Goal: Task Accomplishment & Management: Complete application form

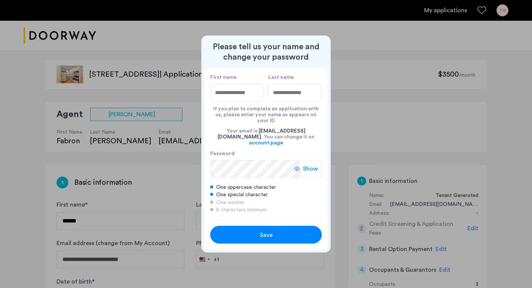
click at [264, 230] on span "Save" at bounding box center [266, 234] width 13 height 9
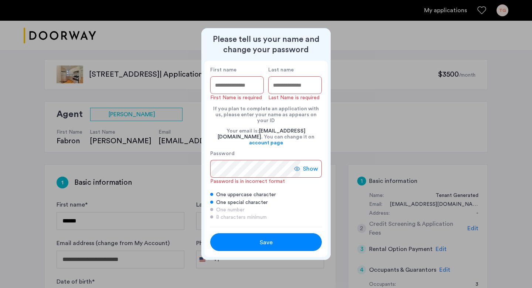
click at [239, 86] on input "First name" at bounding box center [237, 85] width 54 height 18
type input "*******"
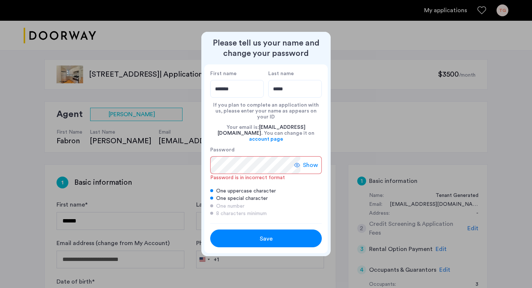
type input "*****"
click at [314, 160] on span "Show" at bounding box center [310, 164] width 15 height 9
click at [314, 160] on span "Hide" at bounding box center [312, 164] width 13 height 9
click at [272, 234] on div "Save" at bounding box center [266, 238] width 71 height 9
click at [305, 163] on span "Show" at bounding box center [310, 164] width 15 height 9
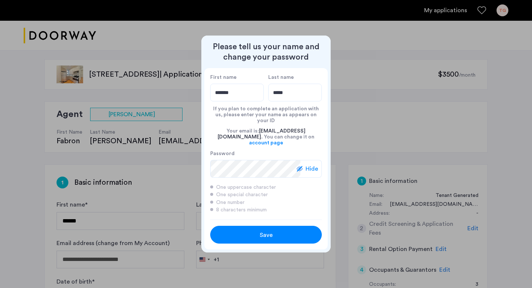
click at [246, 230] on div "Save" at bounding box center [266, 234] width 71 height 9
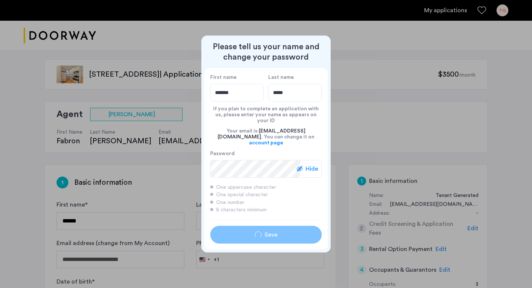
type input "*******"
type input "*****"
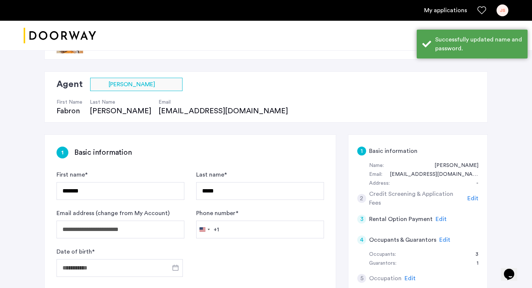
scroll to position [48, 0]
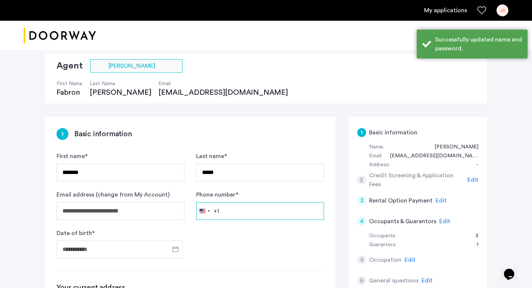
click at [234, 217] on input "Phone number *" at bounding box center [260, 211] width 128 height 18
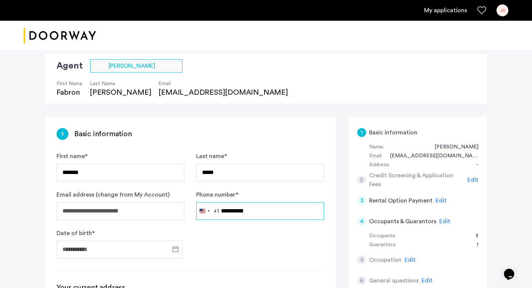
type input "**********"
click at [177, 248] on span "Open calendar" at bounding box center [176, 249] width 18 height 18
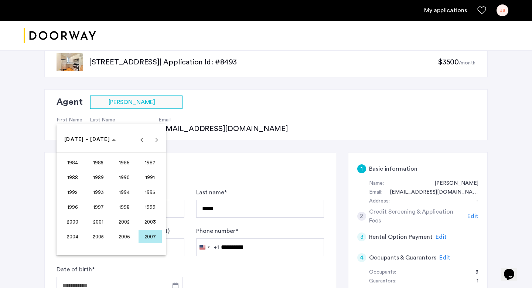
scroll to position [0, 0]
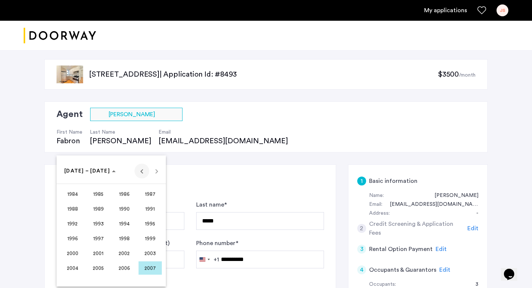
click at [145, 171] on span "Previous 24 years" at bounding box center [142, 170] width 15 height 15
click at [142, 173] on span "Previous 24 years" at bounding box center [142, 170] width 15 height 15
click at [77, 207] on span "1940" at bounding box center [72, 208] width 23 height 13
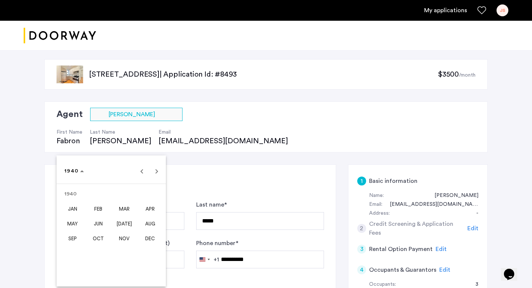
click at [118, 209] on span "MAR" at bounding box center [124, 208] width 23 height 13
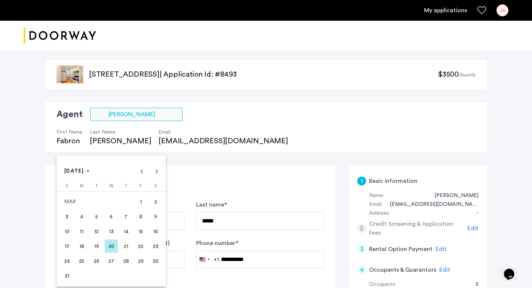
click at [111, 217] on span "6" at bounding box center [111, 216] width 13 height 13
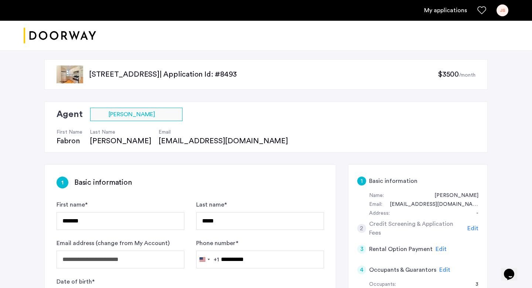
type input "**********"
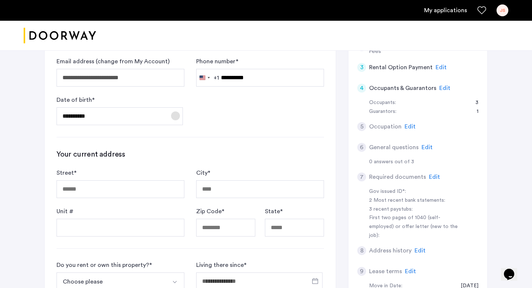
scroll to position [196, 0]
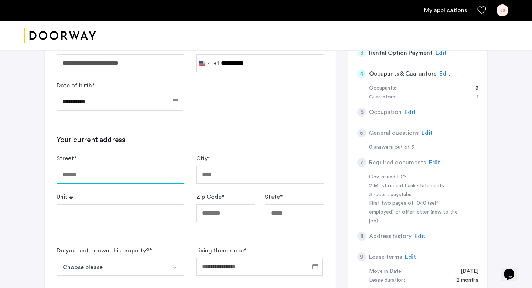
click at [152, 176] on input "Street *" at bounding box center [121, 175] width 128 height 18
type input "**********"
type input "*****"
type input "**"
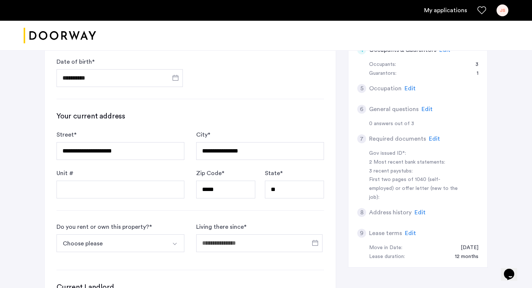
scroll to position [265, 0]
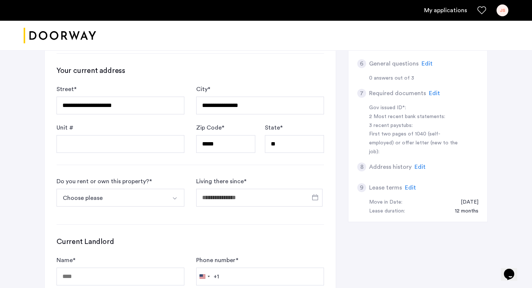
click at [135, 194] on button "Choose please" at bounding box center [112, 198] width 111 height 18
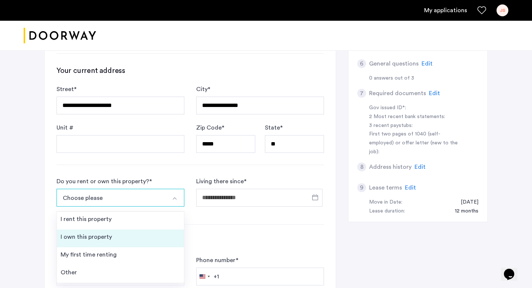
click at [124, 232] on li "I own this property" at bounding box center [120, 238] width 127 height 18
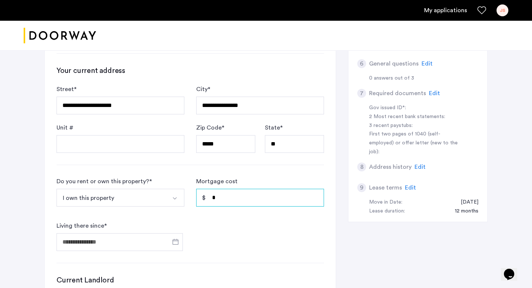
click at [230, 196] on input "*" at bounding box center [260, 198] width 128 height 18
click at [180, 242] on span "Open calendar" at bounding box center [176, 242] width 18 height 18
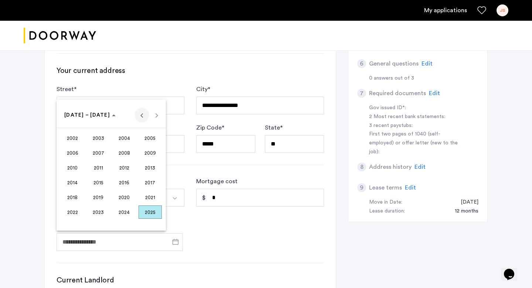
click at [141, 121] on span "Previous 24 years" at bounding box center [142, 115] width 15 height 15
click at [91, 210] on span "1975" at bounding box center [98, 211] width 23 height 13
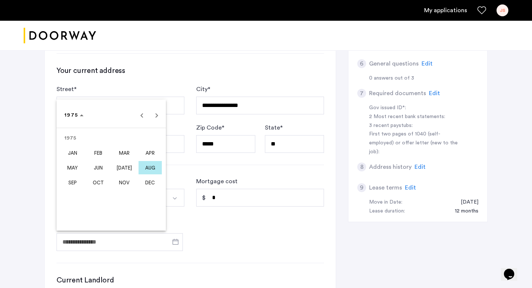
click at [149, 166] on span "AUG" at bounding box center [150, 167] width 23 height 13
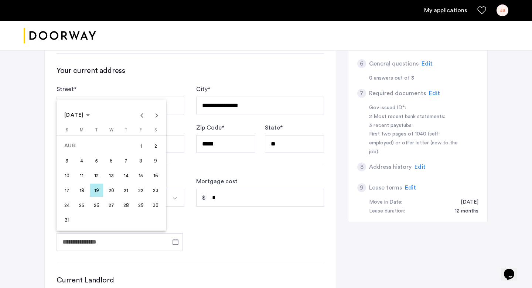
click at [142, 144] on span "1" at bounding box center [140, 145] width 13 height 13
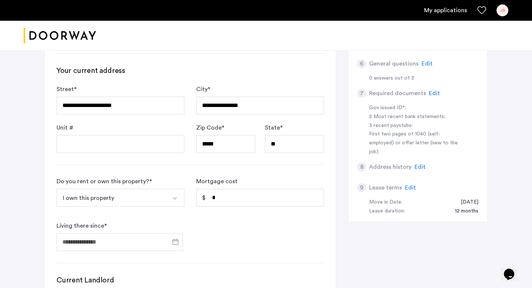
type input "**********"
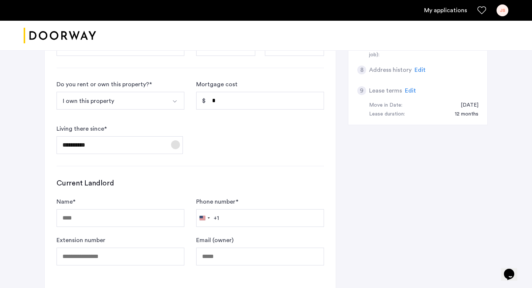
scroll to position [349, 0]
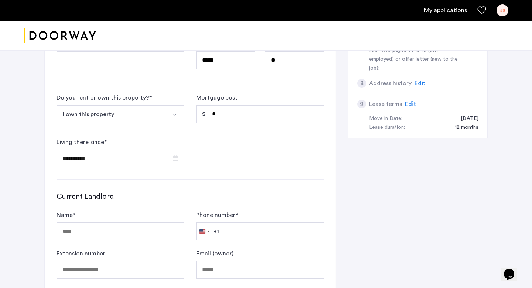
click at [152, 114] on button "I own this property" at bounding box center [112, 114] width 111 height 18
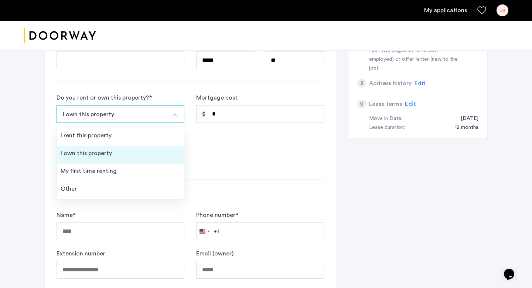
click at [118, 151] on li "I own this property" at bounding box center [120, 155] width 127 height 18
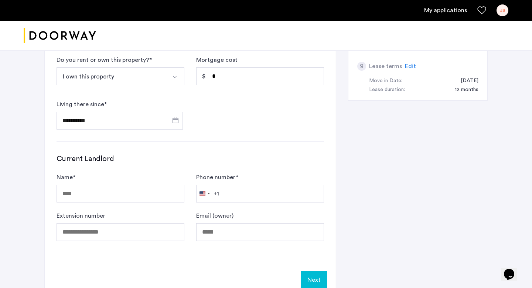
scroll to position [404, 0]
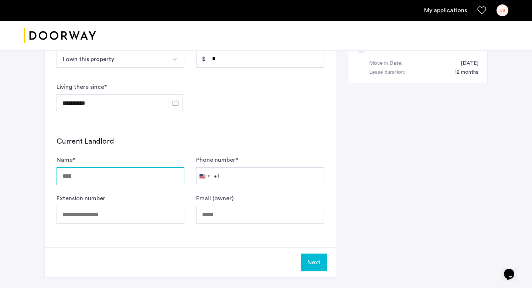
click at [166, 176] on input "Name *" at bounding box center [121, 176] width 128 height 18
type input "**"
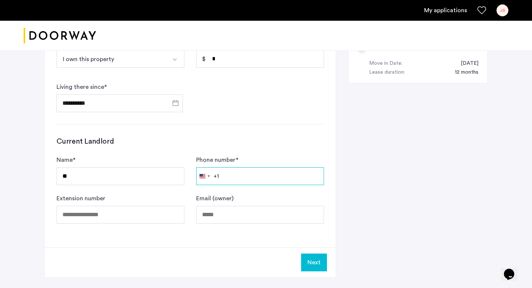
click at [259, 178] on input "Phone number *" at bounding box center [260, 176] width 128 height 18
type input "**********"
click at [317, 265] on button "Next" at bounding box center [314, 262] width 26 height 18
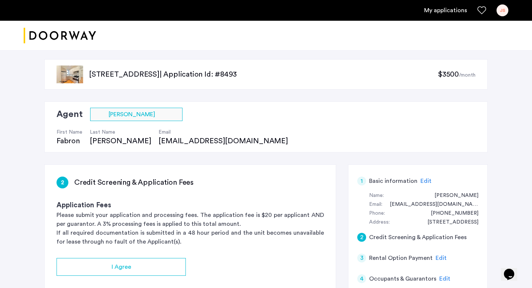
click at [439, 255] on span "Edit" at bounding box center [441, 258] width 11 height 6
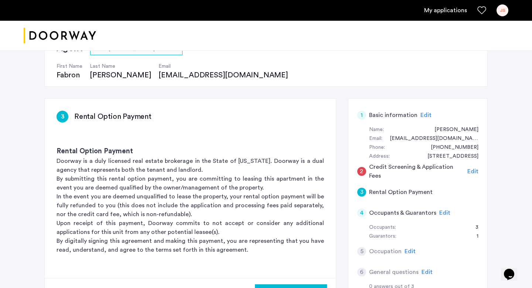
scroll to position [76, 0]
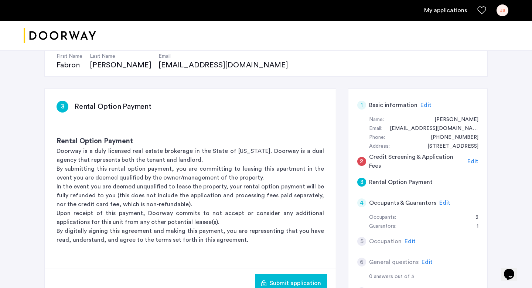
click at [440, 201] on span "Edit" at bounding box center [445, 203] width 11 height 6
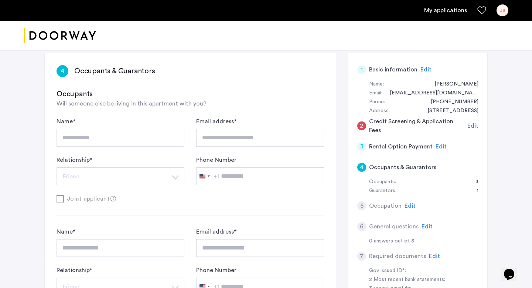
scroll to position [94, 0]
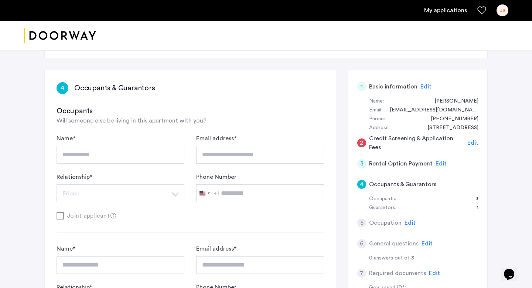
click at [407, 224] on span "Edit" at bounding box center [410, 223] width 11 height 6
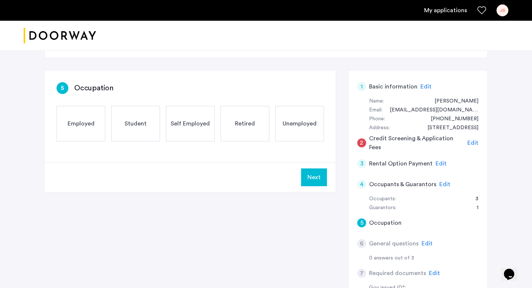
click at [257, 123] on div "Retired" at bounding box center [245, 123] width 49 height 35
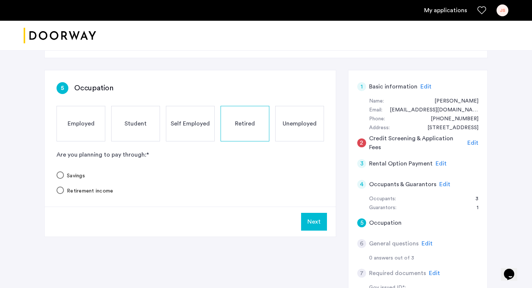
click at [77, 176] on label "Savings" at bounding box center [74, 175] width 21 height 7
click at [78, 190] on label "Retirement income" at bounding box center [88, 190] width 49 height 7
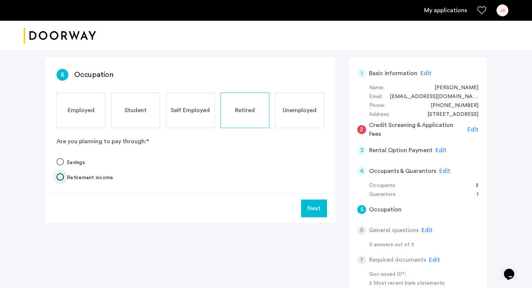
scroll to position [134, 0]
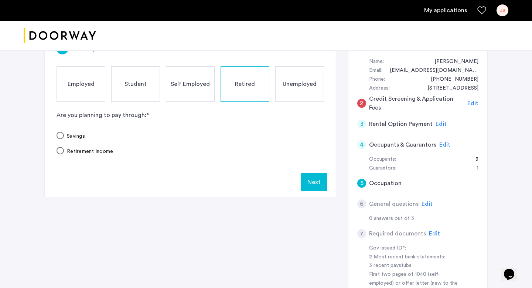
click at [424, 204] on span "Edit" at bounding box center [427, 204] width 11 height 6
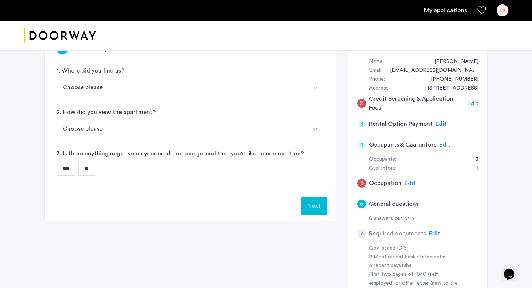
click at [90, 89] on button "Choose please" at bounding box center [182, 87] width 250 height 18
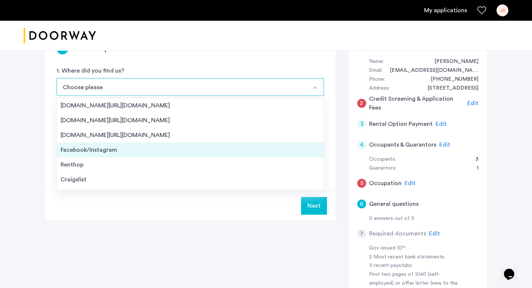
click at [82, 145] on li "Facebook/Instagram" at bounding box center [190, 149] width 267 height 15
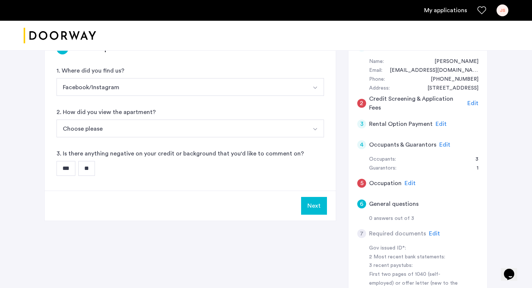
click at [83, 128] on button "Choose please" at bounding box center [182, 128] width 250 height 18
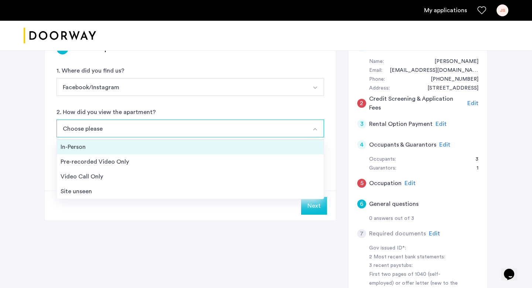
click at [77, 145] on div "In-Person" at bounding box center [191, 146] width 260 height 9
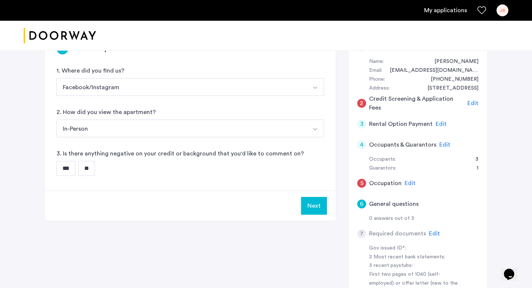
click at [85, 169] on input "**" at bounding box center [86, 168] width 17 height 15
click at [316, 208] on button "Next" at bounding box center [314, 206] width 26 height 18
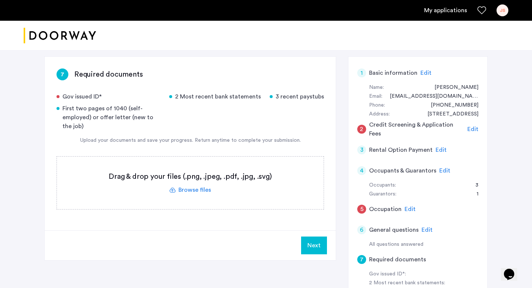
scroll to position [119, 0]
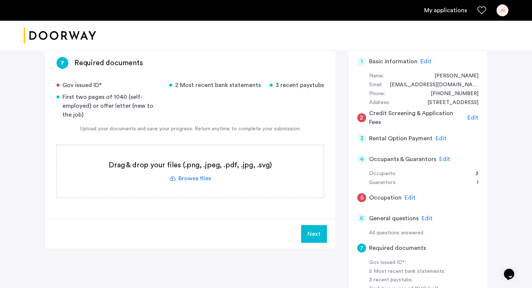
click at [202, 177] on label at bounding box center [190, 171] width 267 height 53
click at [0, 0] on input "file" at bounding box center [0, 0] width 0 height 0
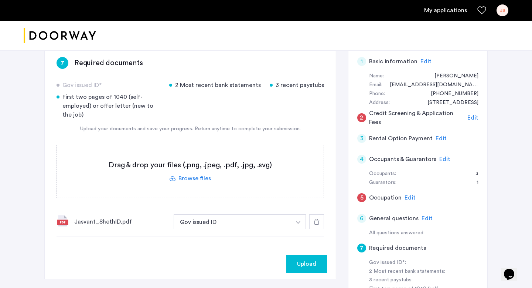
click at [192, 178] on label at bounding box center [190, 171] width 267 height 53
click at [0, 0] on input "file" at bounding box center [0, 0] width 0 height 0
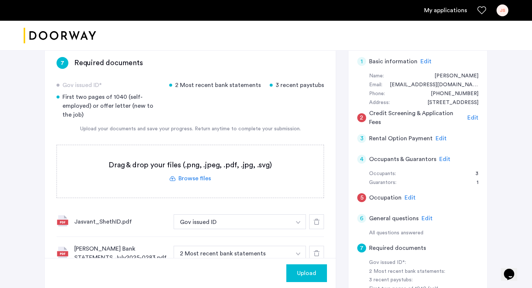
click at [194, 176] on label at bounding box center [190, 171] width 267 height 53
click at [0, 0] on input "file" at bounding box center [0, 0] width 0 height 0
click at [190, 177] on label at bounding box center [190, 171] width 267 height 53
click at [0, 0] on input "file" at bounding box center [0, 0] width 0 height 0
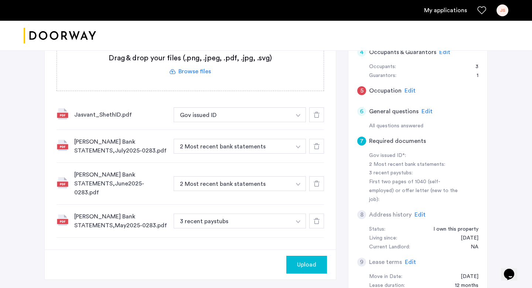
scroll to position [231, 0]
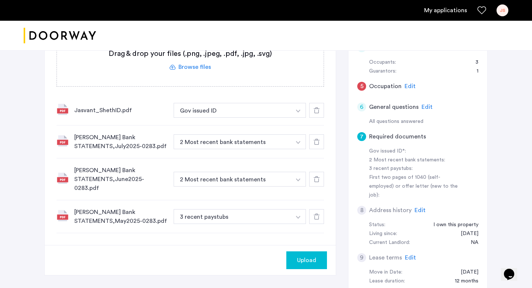
click at [317, 213] on icon at bounding box center [317, 216] width 6 height 6
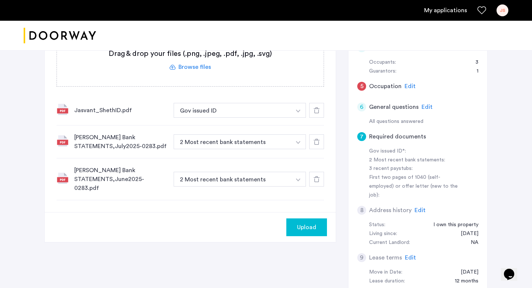
click at [198, 67] on label at bounding box center [190, 60] width 267 height 53
click at [0, 0] on input "file" at bounding box center [0, 0] width 0 height 0
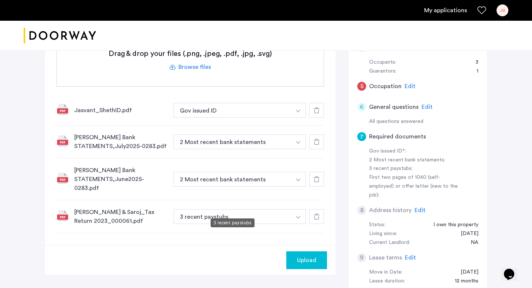
click at [241, 209] on button "3 recent paystubs" at bounding box center [233, 216] width 118 height 15
click at [298, 112] on img "button" at bounding box center [298, 110] width 4 height 3
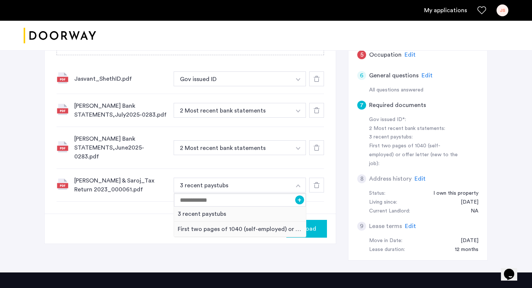
scroll to position [269, 0]
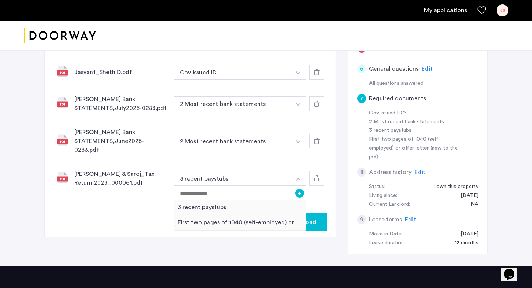
click at [245, 189] on input at bounding box center [240, 193] width 132 height 13
type input "**********"
click at [298, 189] on button "+" at bounding box center [299, 193] width 9 height 9
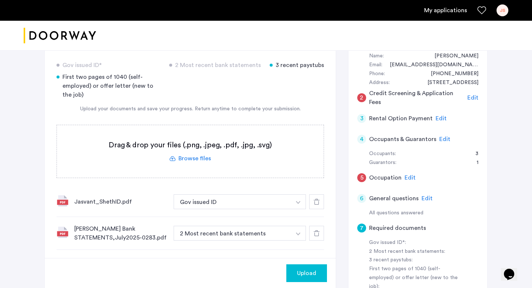
scroll to position [124, 0]
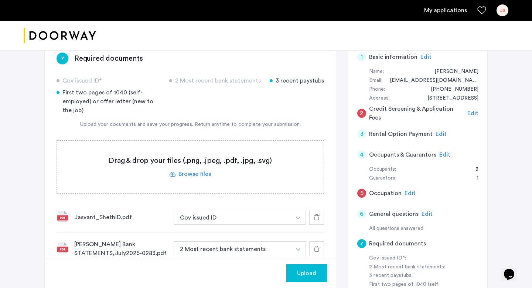
click at [183, 173] on label at bounding box center [190, 166] width 267 height 53
click at [0, 0] on input "file" at bounding box center [0, 0] width 0 height 0
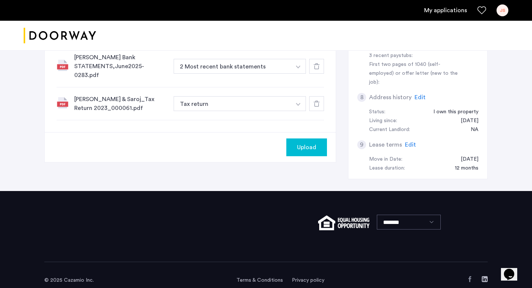
scroll to position [345, 0]
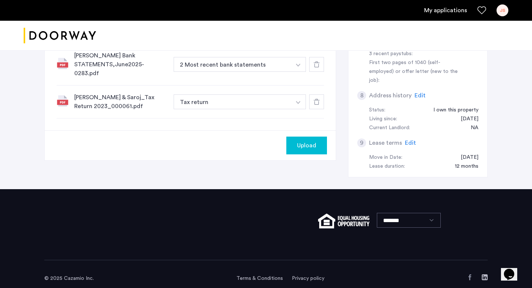
click at [301, 141] on span "Upload" at bounding box center [306, 145] width 19 height 9
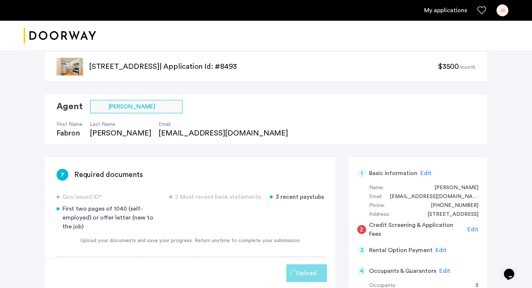
scroll to position [0, 0]
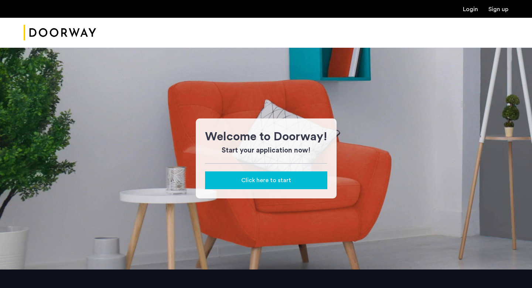
click at [247, 184] on span "Click here to start" at bounding box center [266, 180] width 50 height 9
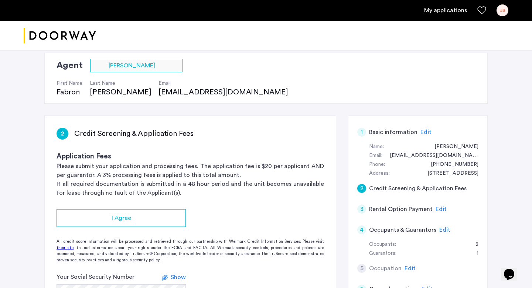
scroll to position [69, 0]
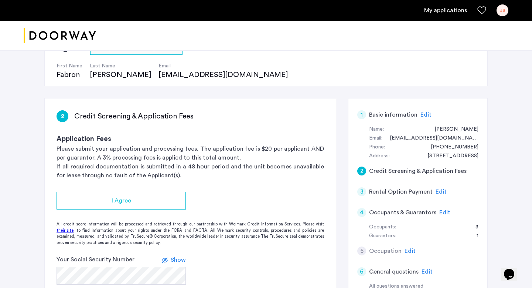
click at [436, 192] on span "Edit" at bounding box center [441, 192] width 11 height 6
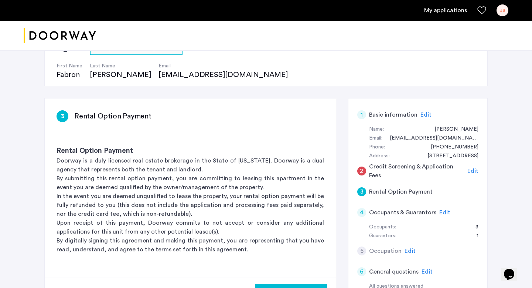
click at [443, 211] on span "Edit" at bounding box center [445, 212] width 11 height 6
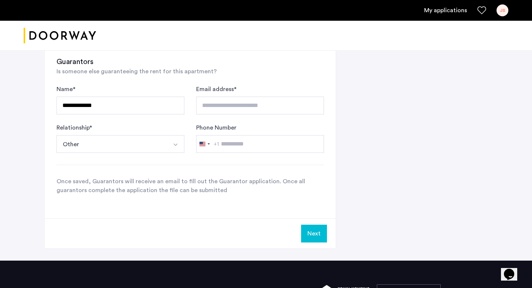
scroll to position [523, 0]
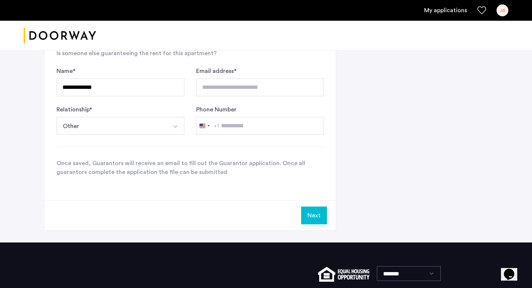
click at [164, 131] on button "Other" at bounding box center [112, 126] width 111 height 18
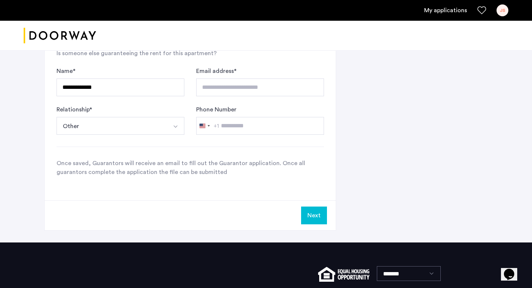
click at [311, 217] on button "Next" at bounding box center [314, 215] width 26 height 18
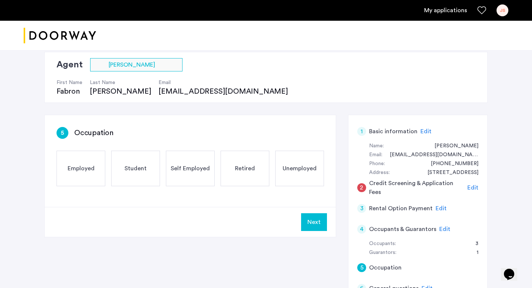
scroll to position [60, 0]
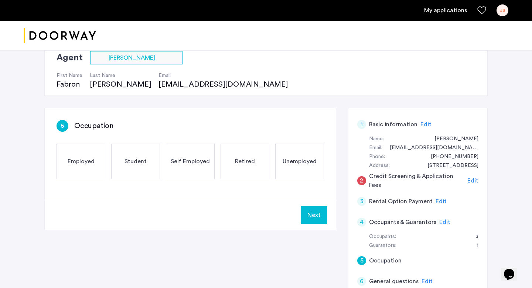
click at [247, 158] on span "Retired" at bounding box center [245, 161] width 20 height 9
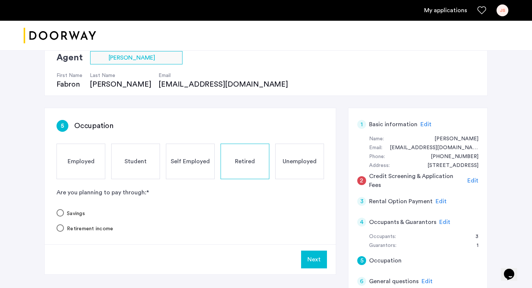
click at [310, 257] on button "Next" at bounding box center [314, 259] width 26 height 18
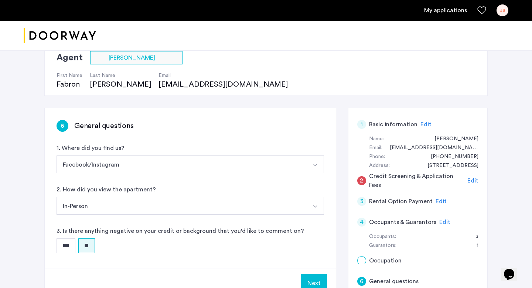
scroll to position [0, 0]
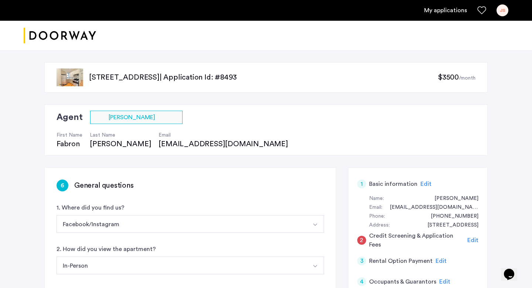
click at [204, 221] on button "Facebook/Instagram" at bounding box center [182, 224] width 250 height 18
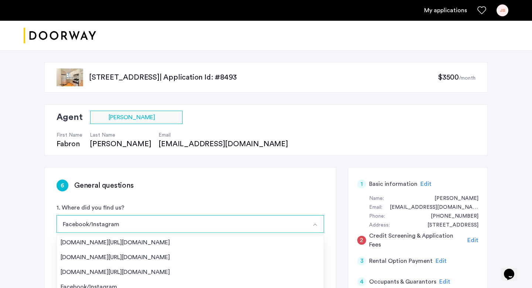
click at [204, 221] on button "Facebook/Instagram" at bounding box center [182, 224] width 250 height 18
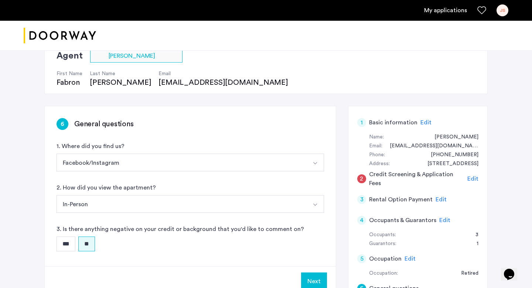
scroll to position [95, 0]
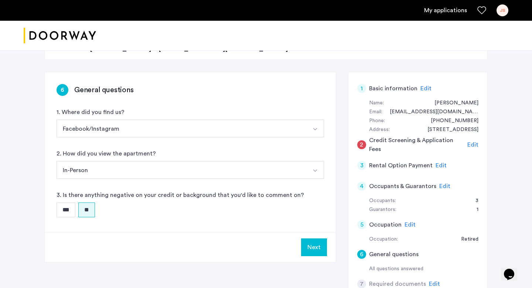
click at [308, 251] on button "Next" at bounding box center [314, 247] width 26 height 18
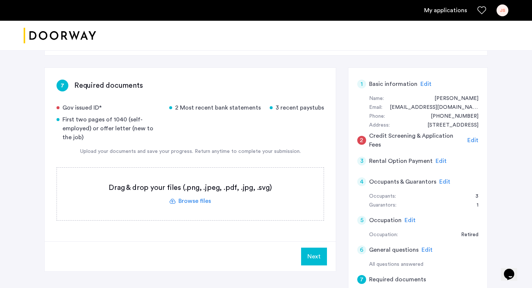
scroll to position [149, 0]
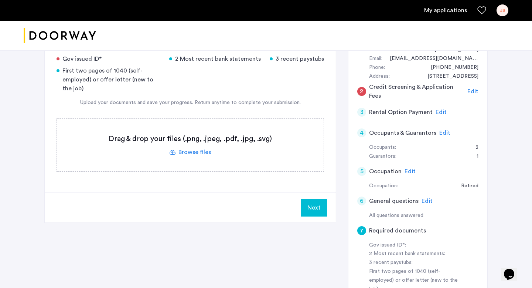
click at [199, 153] on label at bounding box center [190, 145] width 267 height 53
click at [0, 0] on input "file" at bounding box center [0, 0] width 0 height 0
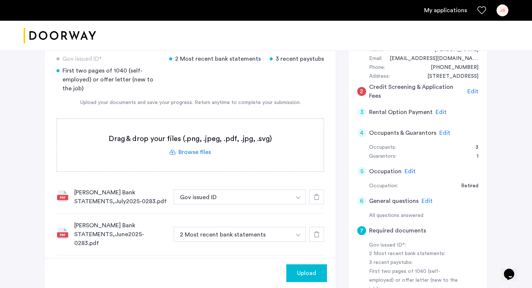
click at [207, 153] on label at bounding box center [190, 145] width 267 height 53
click at [0, 0] on input "file" at bounding box center [0, 0] width 0 height 0
click at [186, 154] on label at bounding box center [190, 145] width 267 height 53
click at [0, 0] on input "file" at bounding box center [0, 0] width 0 height 0
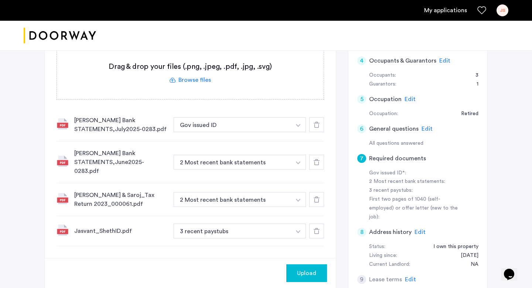
scroll to position [270, 0]
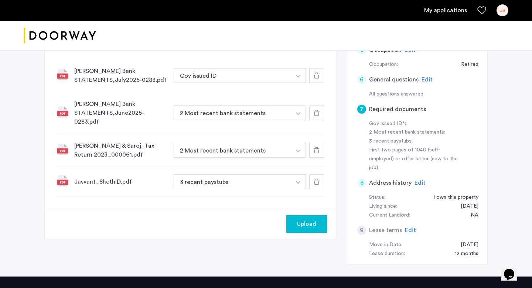
click at [305, 219] on span "Upload" at bounding box center [306, 223] width 19 height 9
click at [216, 178] on button "3 recent paystubs" at bounding box center [233, 181] width 118 height 15
click at [221, 174] on button "3 recent paystubs" at bounding box center [233, 181] width 118 height 15
click at [297, 219] on span "Upload" at bounding box center [306, 223] width 19 height 9
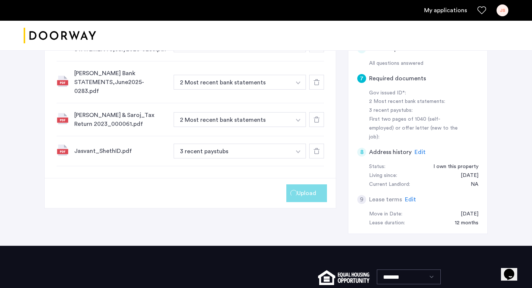
scroll to position [274, 0]
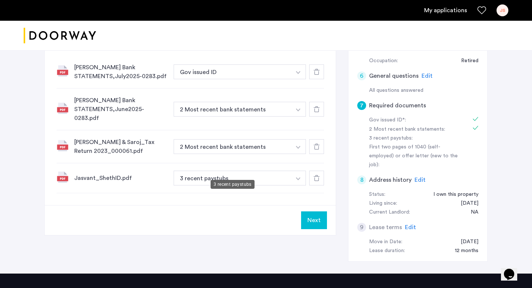
click at [214, 170] on button "3 recent paystubs" at bounding box center [233, 177] width 118 height 15
click at [302, 79] on button "button" at bounding box center [298, 71] width 15 height 15
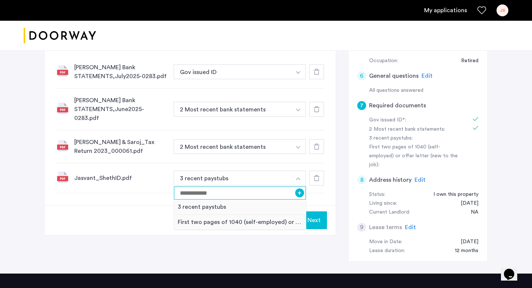
click at [233, 186] on input at bounding box center [240, 192] width 132 height 13
type input "**********"
click at [299, 188] on button "+" at bounding box center [299, 192] width 9 height 9
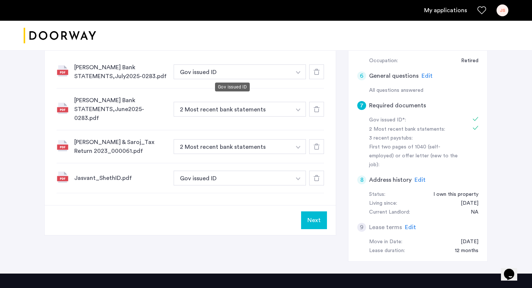
click at [240, 68] on button "Gov issued ID" at bounding box center [233, 71] width 118 height 15
click at [234, 74] on button "Gov issued ID" at bounding box center [233, 71] width 118 height 15
click at [301, 72] on button "button" at bounding box center [298, 71] width 15 height 15
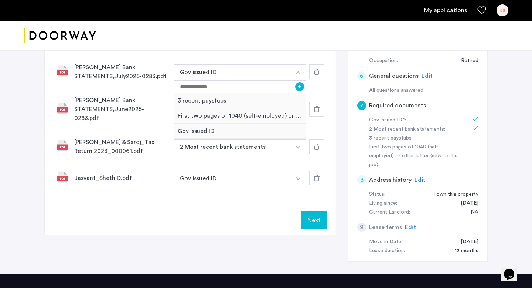
click at [301, 72] on button "button" at bounding box center [298, 71] width 15 height 15
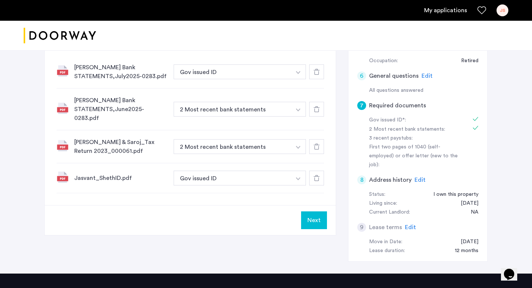
click at [301, 73] on button "button" at bounding box center [298, 71] width 15 height 15
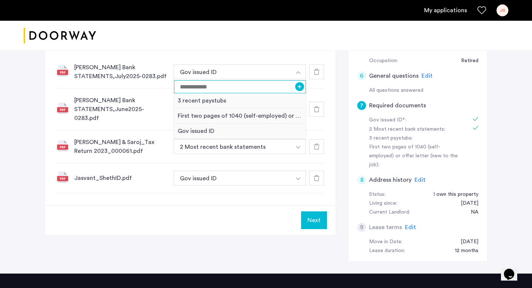
click at [198, 87] on input at bounding box center [240, 86] width 132 height 13
click at [304, 85] on button "+" at bounding box center [299, 86] width 9 height 9
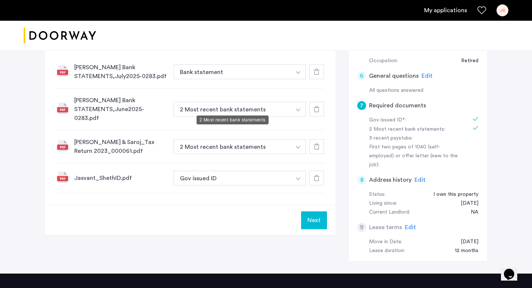
click at [288, 105] on button "2 Most recent bank statements" at bounding box center [233, 109] width 118 height 15
click at [244, 71] on button "Bank statement" at bounding box center [233, 71] width 118 height 15
click at [301, 72] on button "button" at bounding box center [298, 71] width 15 height 15
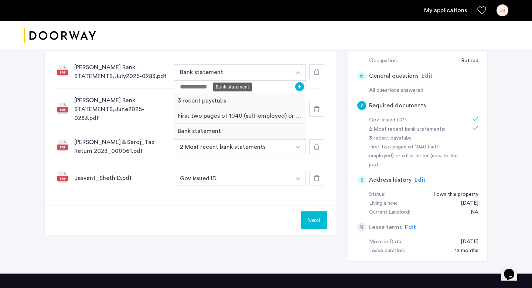
click at [240, 84] on div "Bank statement" at bounding box center [233, 86] width 40 height 9
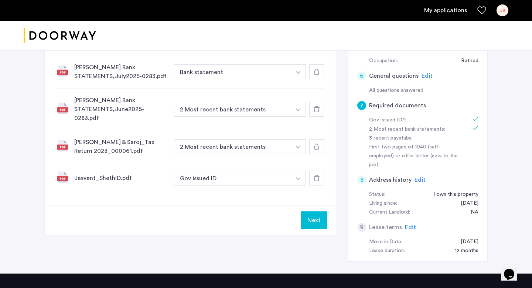
click at [301, 71] on button "button" at bounding box center [298, 71] width 15 height 15
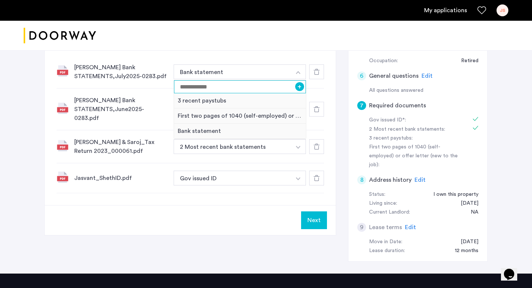
click at [189, 90] on input at bounding box center [240, 86] width 132 height 13
type input "**********"
click at [298, 87] on button "+" at bounding box center [299, 86] width 9 height 9
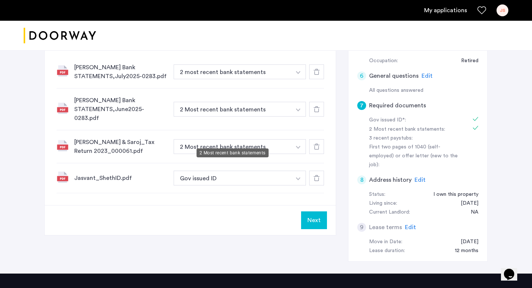
click at [255, 116] on button "2 Most recent bank statements" at bounding box center [233, 109] width 118 height 15
click at [274, 139] on button "2 Most recent bank statements" at bounding box center [233, 146] width 118 height 15
click at [299, 74] on img "button" at bounding box center [298, 72] width 4 height 3
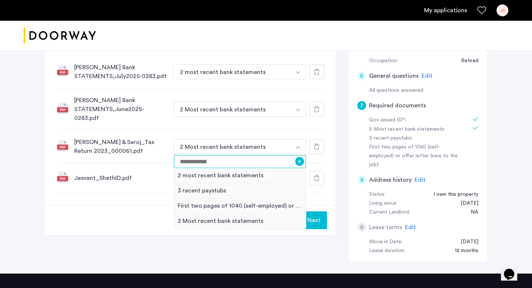
click at [274, 155] on input at bounding box center [240, 161] width 132 height 13
type input "**********"
click at [303, 157] on button "+" at bounding box center [299, 161] width 9 height 9
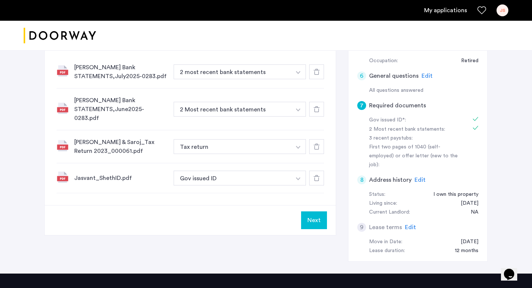
click at [319, 212] on button "Next" at bounding box center [314, 220] width 26 height 18
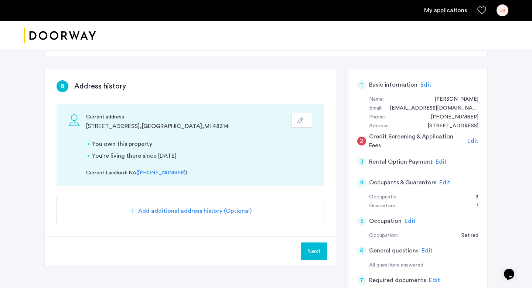
scroll to position [148, 0]
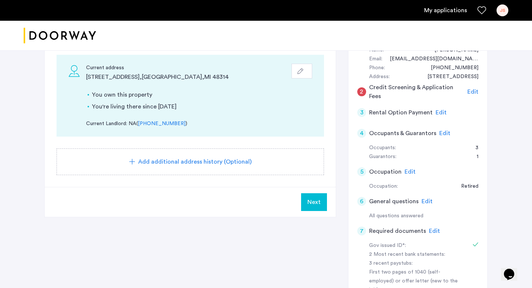
click at [318, 205] on span "Next" at bounding box center [314, 201] width 13 height 9
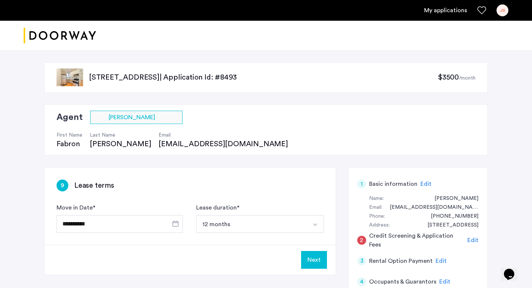
click at [312, 255] on button "Next" at bounding box center [314, 260] width 26 height 18
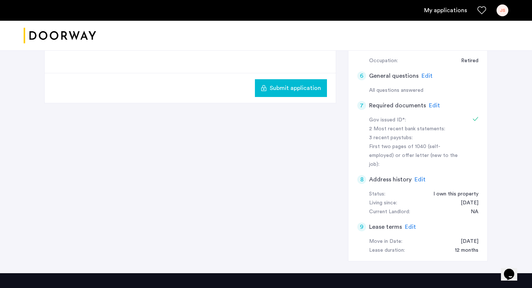
scroll to position [297, 0]
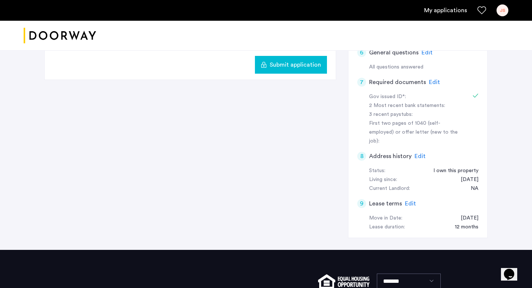
click at [302, 67] on span "Submit application" at bounding box center [295, 64] width 51 height 9
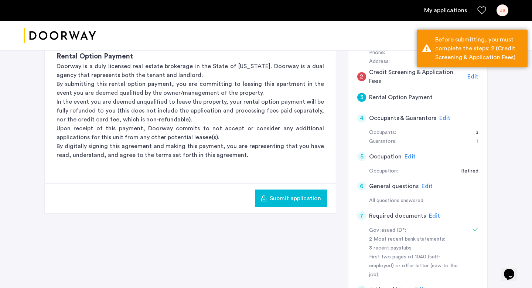
scroll to position [158, 0]
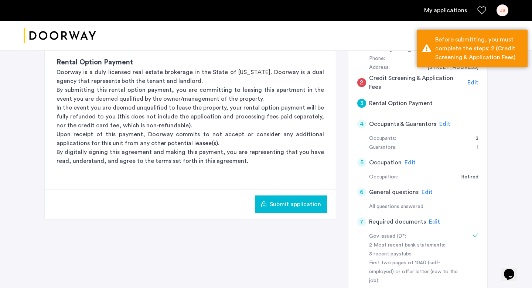
click at [475, 84] on span "Edit" at bounding box center [473, 82] width 11 height 6
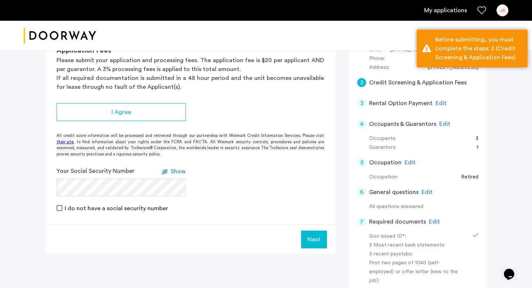
scroll to position [91, 0]
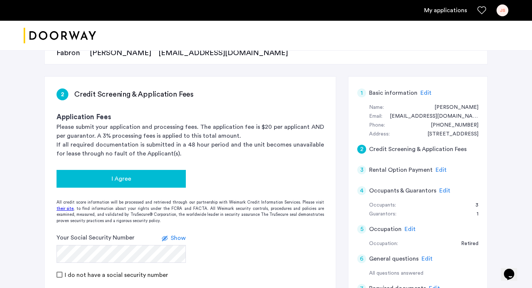
click at [125, 174] on span "I Agree" at bounding box center [122, 178] width 20 height 9
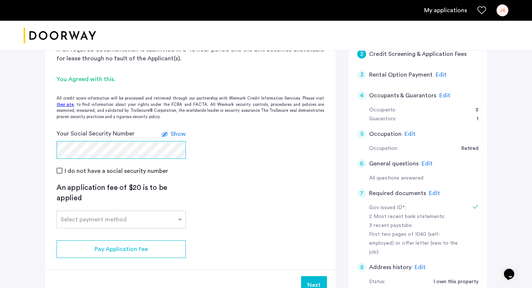
scroll to position [240, 0]
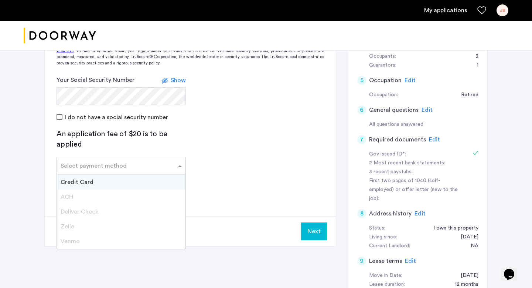
click at [144, 164] on input "text" at bounding box center [114, 164] width 106 height 5
click at [133, 177] on div "Credit Card" at bounding box center [121, 182] width 129 height 15
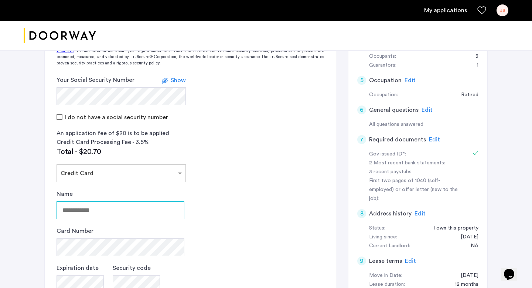
click at [116, 213] on input "Name" at bounding box center [121, 210] width 128 height 18
type input "**********"
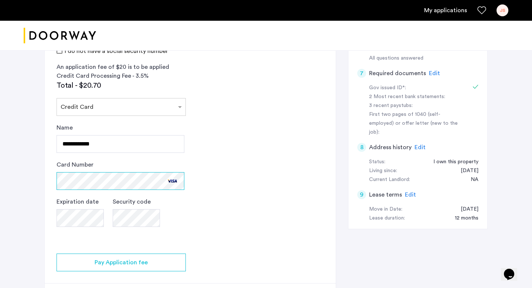
scroll to position [341, 0]
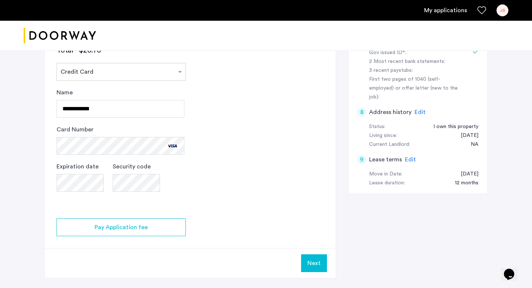
click at [236, 170] on app-credit-screening "2 Credit Screening & Application Fees Application Fees Please submit your appli…" at bounding box center [190, 52] width 291 height 451
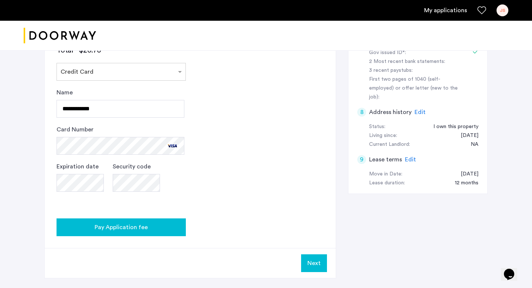
click at [146, 224] on span "Pay Application fee" at bounding box center [121, 227] width 53 height 9
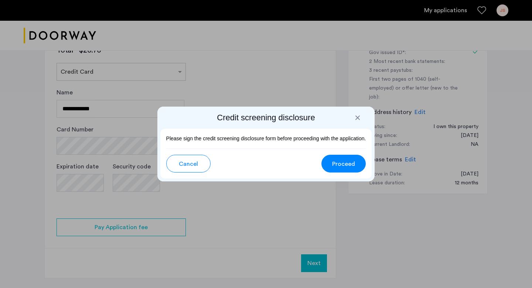
click at [341, 156] on button "Proceed" at bounding box center [344, 164] width 44 height 18
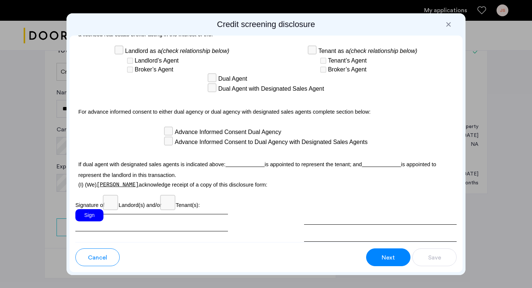
scroll to position [2164, 0]
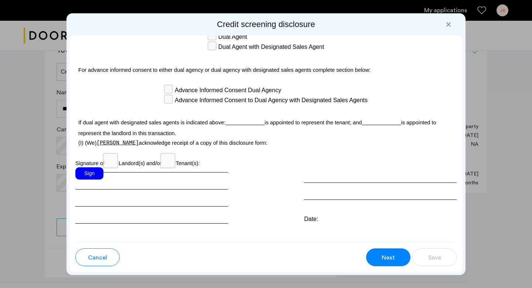
click at [87, 167] on div "Sign" at bounding box center [89, 173] width 28 height 12
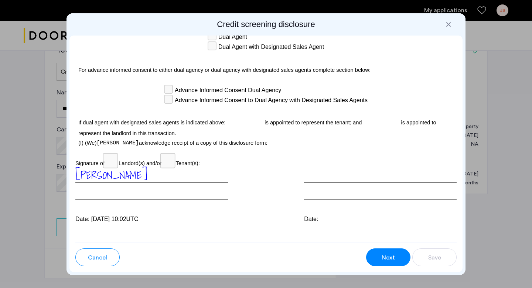
click at [377, 258] on button "Next" at bounding box center [388, 257] width 44 height 18
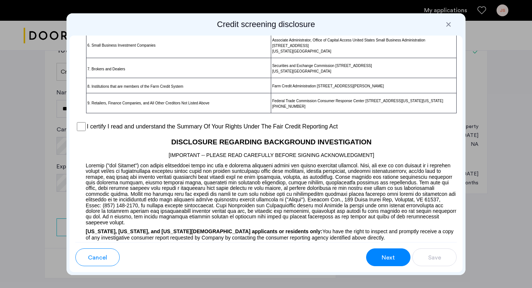
scroll to position [563, 0]
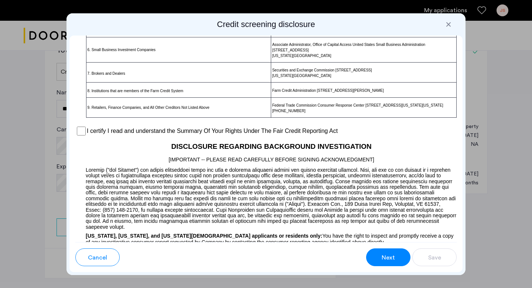
click at [264, 135] on label "I certify I read and understand the Summary Of Your Rights Under The Fair Credi…" at bounding box center [212, 130] width 251 height 9
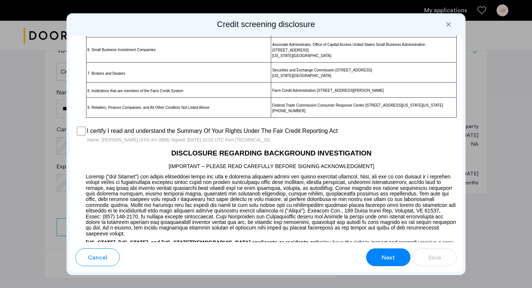
click at [374, 260] on button "Next" at bounding box center [388, 257] width 44 height 18
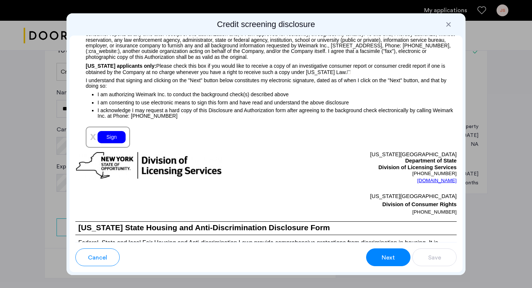
scroll to position [828, 0]
click at [119, 137] on div "Sign" at bounding box center [112, 137] width 28 height 12
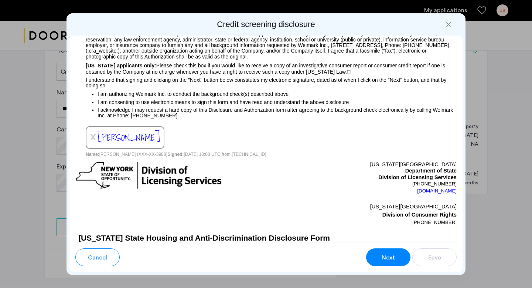
click at [390, 261] on button "Next" at bounding box center [388, 257] width 44 height 18
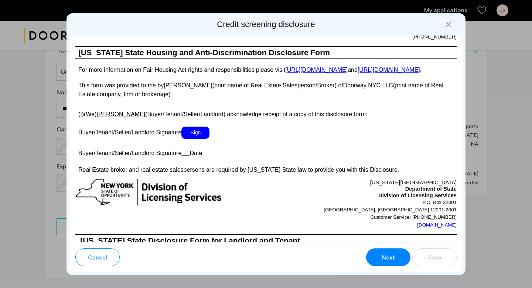
scroll to position [1371, 0]
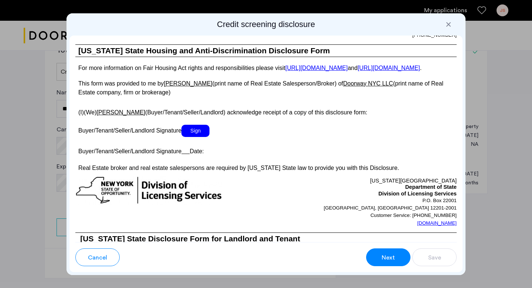
click at [199, 136] on span "Sign" at bounding box center [196, 131] width 28 height 12
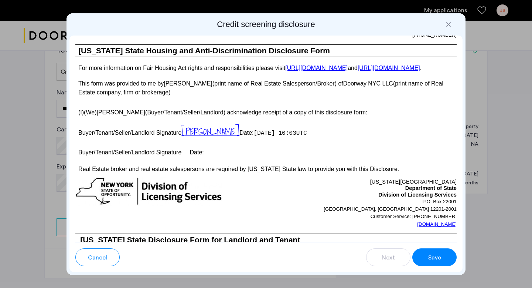
click at [431, 259] on span "Save" at bounding box center [435, 257] width 13 height 9
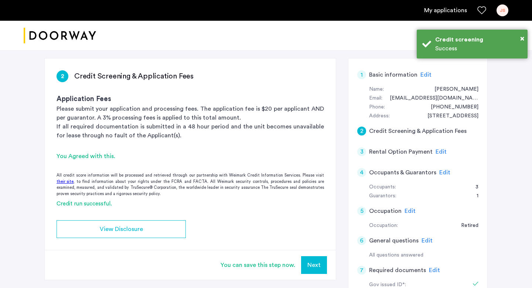
scroll to position [0, 0]
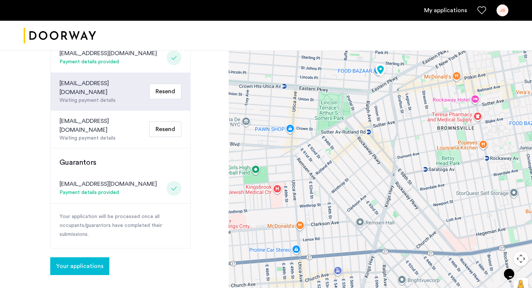
scroll to position [258, 0]
